Goal: Task Accomplishment & Management: Use online tool/utility

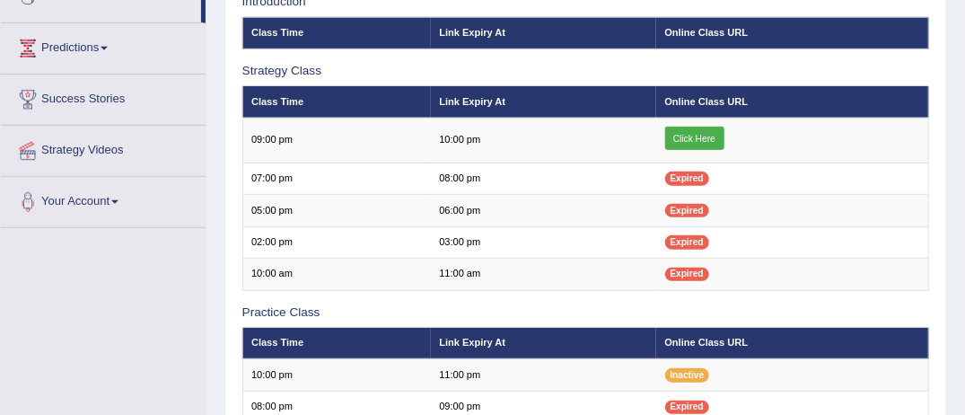
scroll to position [251, 0]
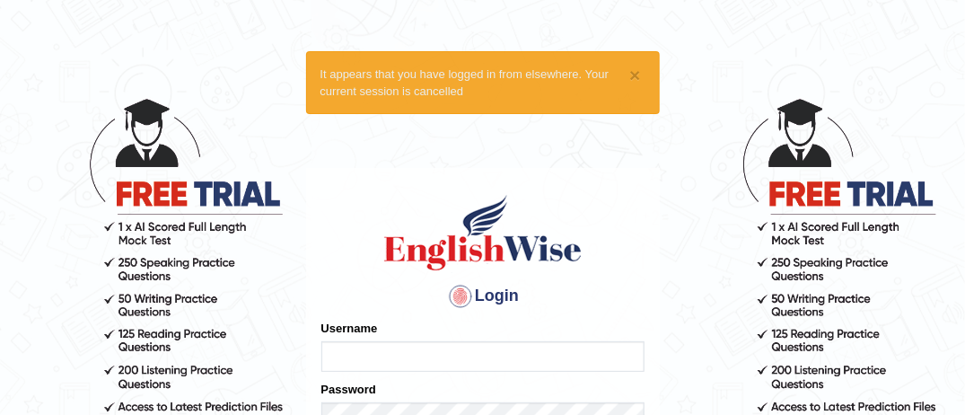
type input "MusekawalyaBota"
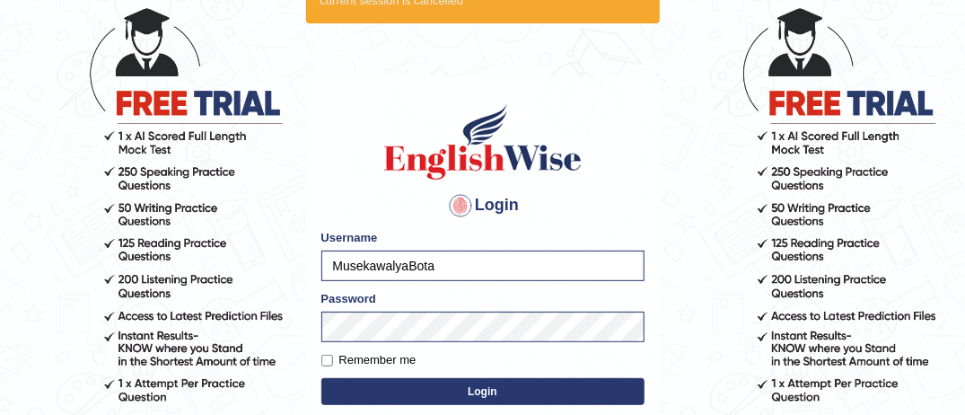
scroll to position [108, 0]
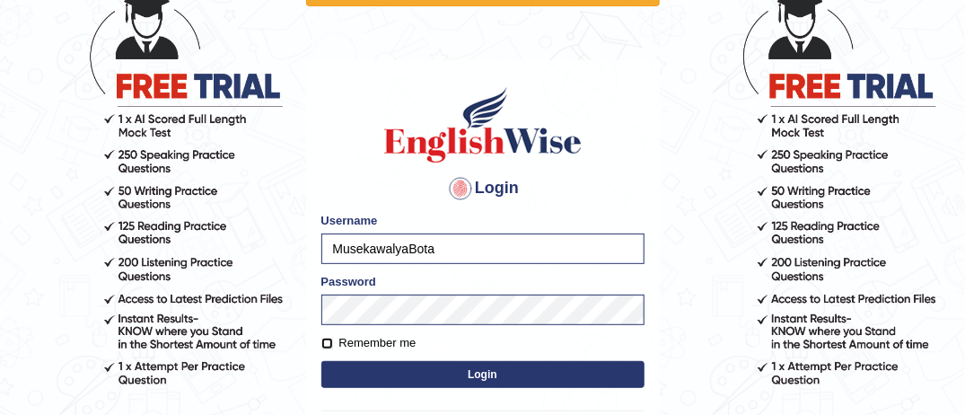
click at [325, 340] on input "Remember me" at bounding box center [327, 344] width 12 height 12
checkbox input "true"
click at [471, 375] on button "Login" at bounding box center [482, 374] width 323 height 27
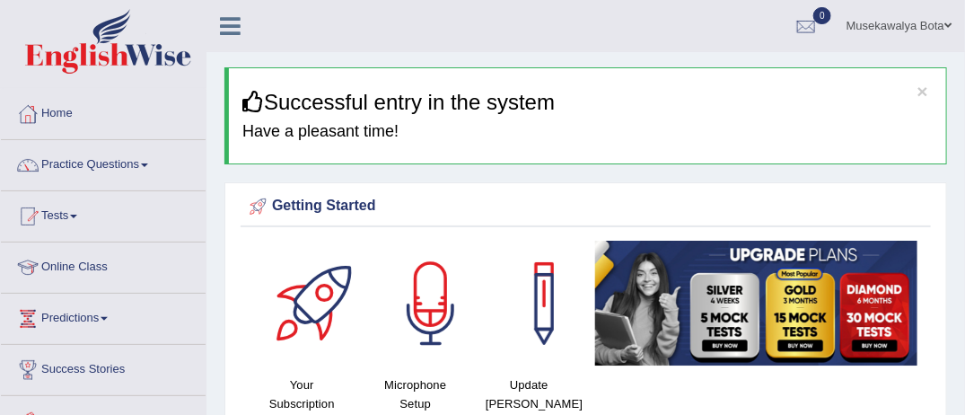
click at [97, 262] on link "Online Class" at bounding box center [103, 264] width 205 height 45
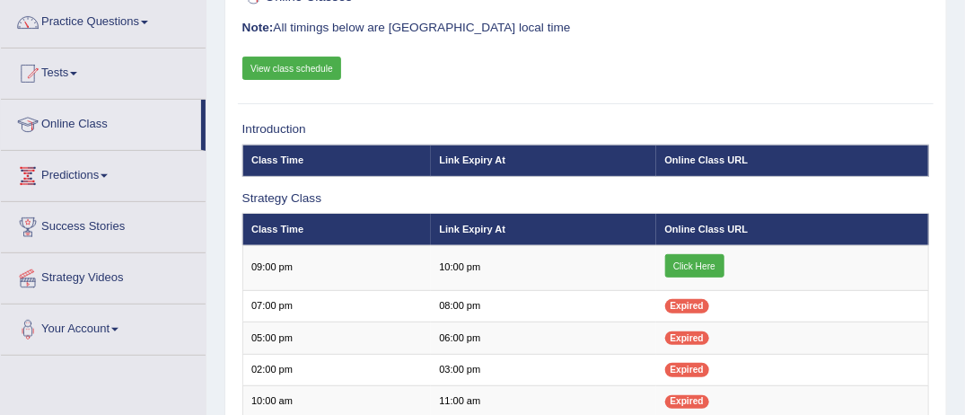
scroll to position [144, 0]
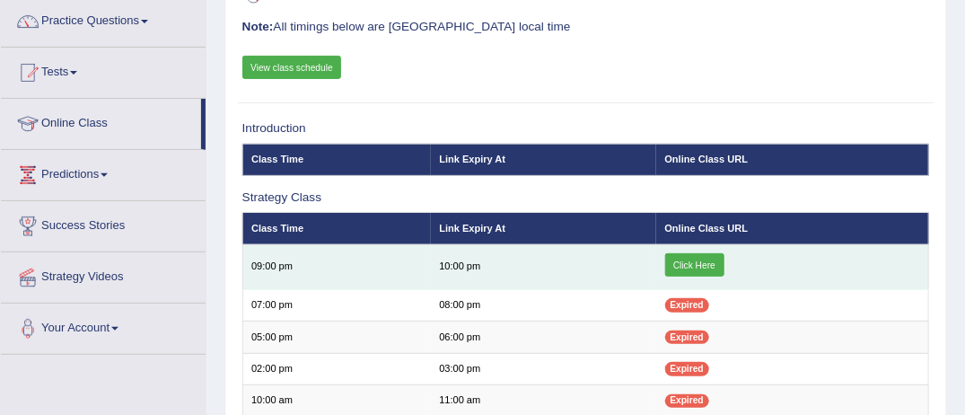
click at [697, 255] on link "Click Here" at bounding box center [694, 264] width 59 height 23
